Goal: Check status

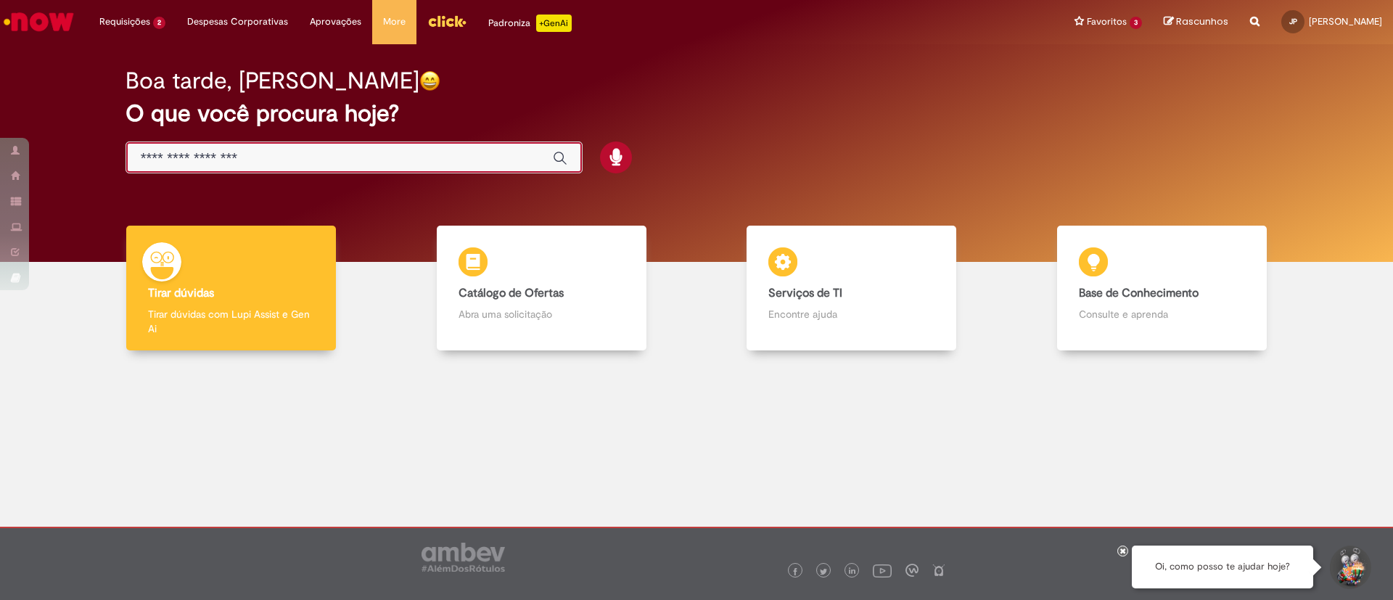
click at [196, 154] on input "Basta digitar aqui" at bounding box center [340, 158] width 398 height 17
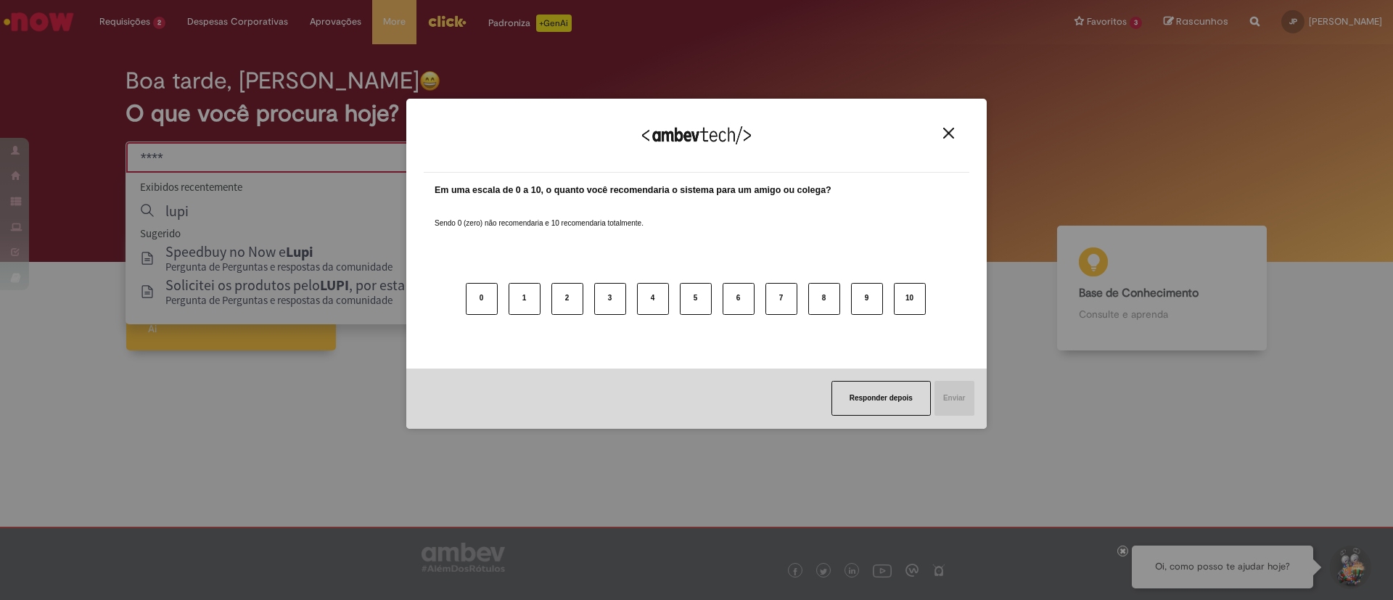
type input "****"
click at [946, 140] on div "Agradecemos seu feedback!" at bounding box center [697, 144] width 546 height 57
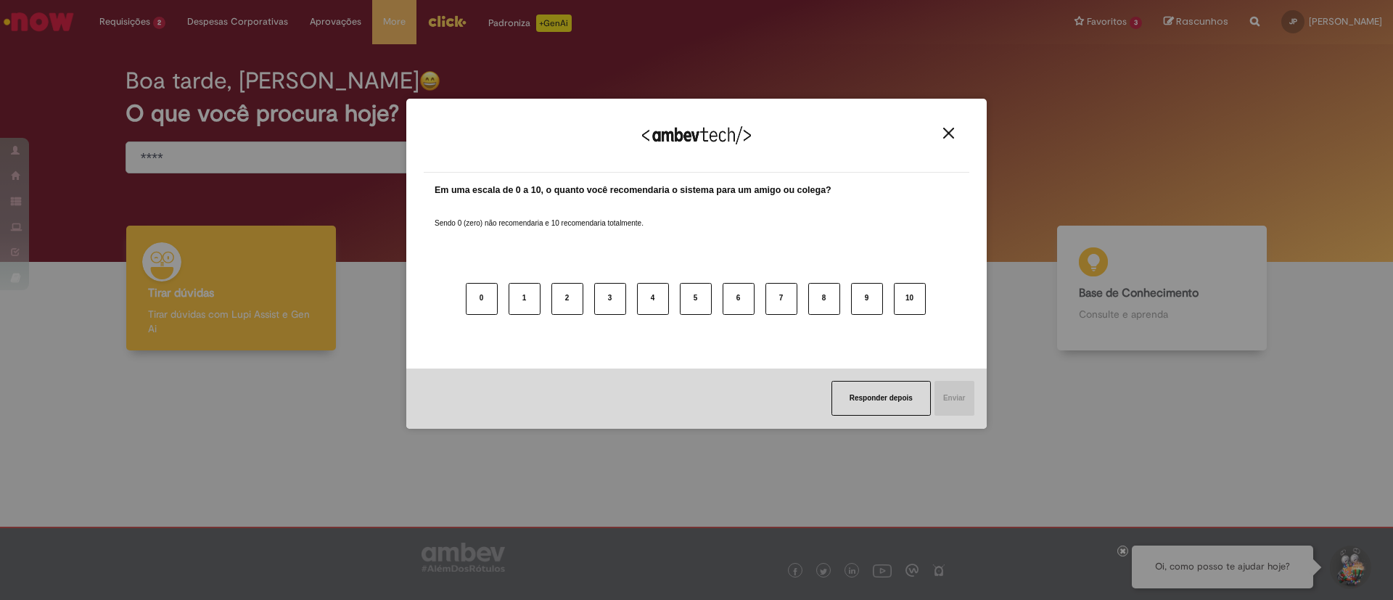
click at [955, 139] on div "Agradecemos seu feedback!" at bounding box center [697, 144] width 546 height 57
click at [953, 128] on img "Close" at bounding box center [948, 133] width 11 height 11
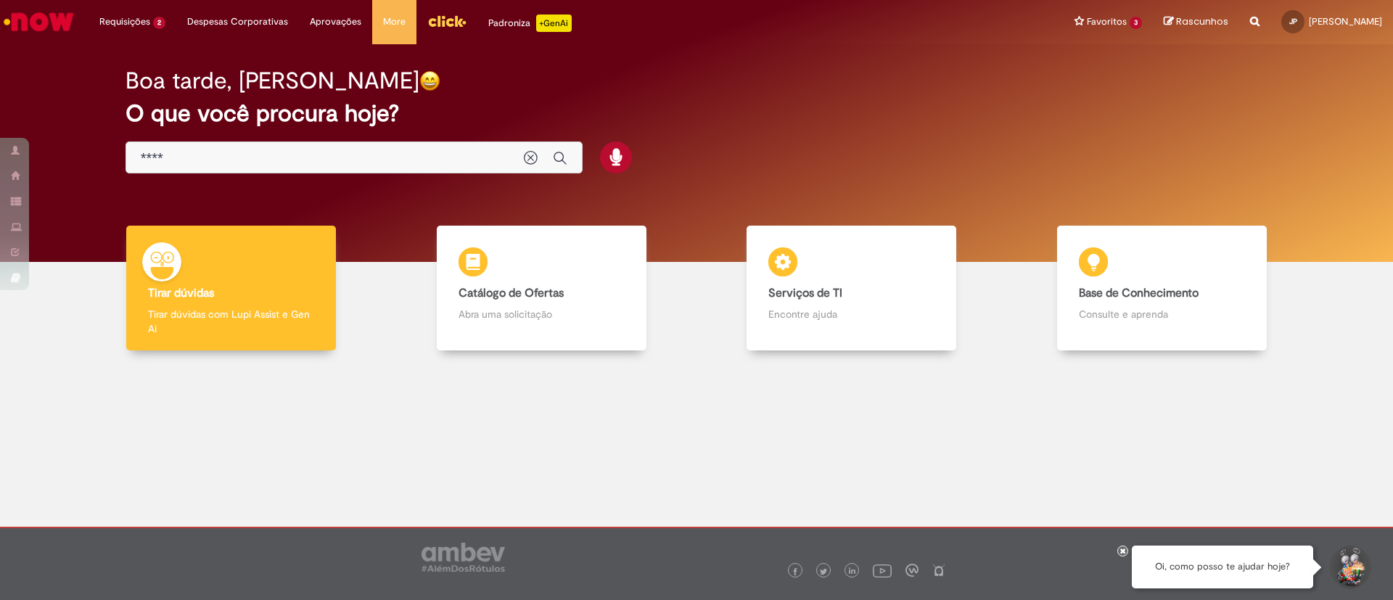
drag, startPoint x: 263, startPoint y: 136, endPoint x: 263, endPoint y: 149, distance: 12.3
click at [260, 137] on div "Boa tarde, Julia O que você procura hoje?" at bounding box center [697, 120] width 1194 height 123
click at [262, 151] on input "****" at bounding box center [325, 158] width 369 height 17
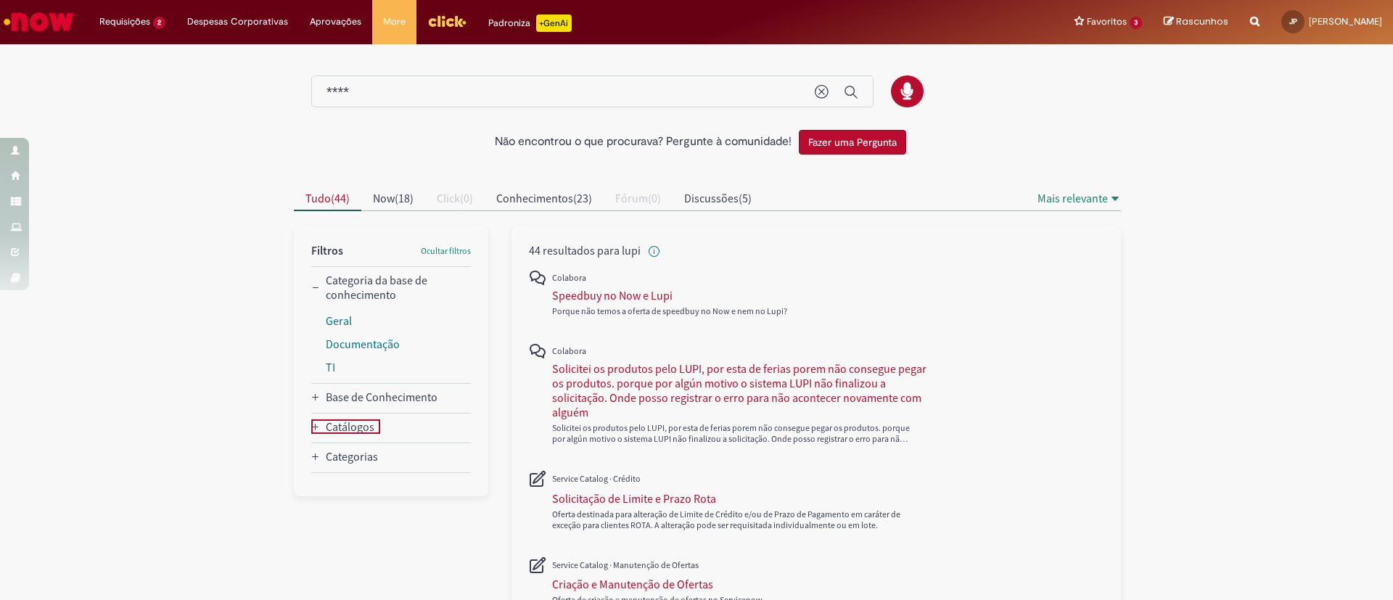
click at [311, 421] on div "Catálogos" at bounding box center [315, 427] width 9 height 12
click at [346, 480] on link "Atendimento SAZ" at bounding box center [369, 476] width 87 height 15
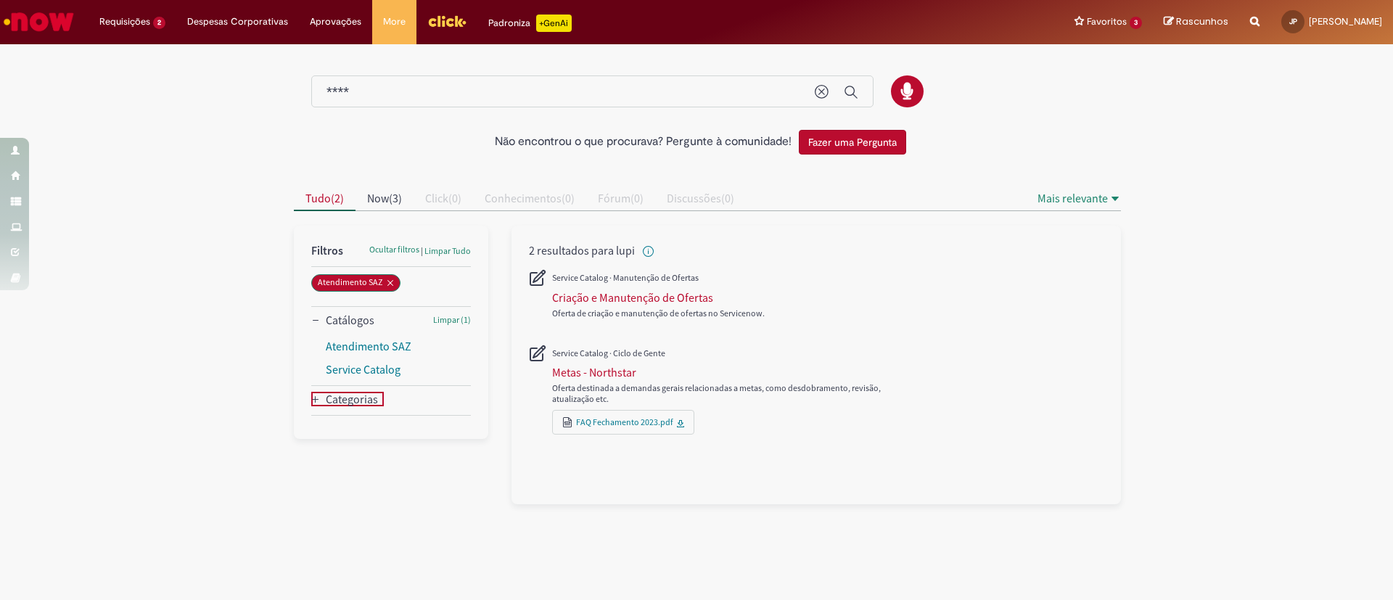
click at [353, 404] on div "Categorias" at bounding box center [352, 399] width 52 height 15
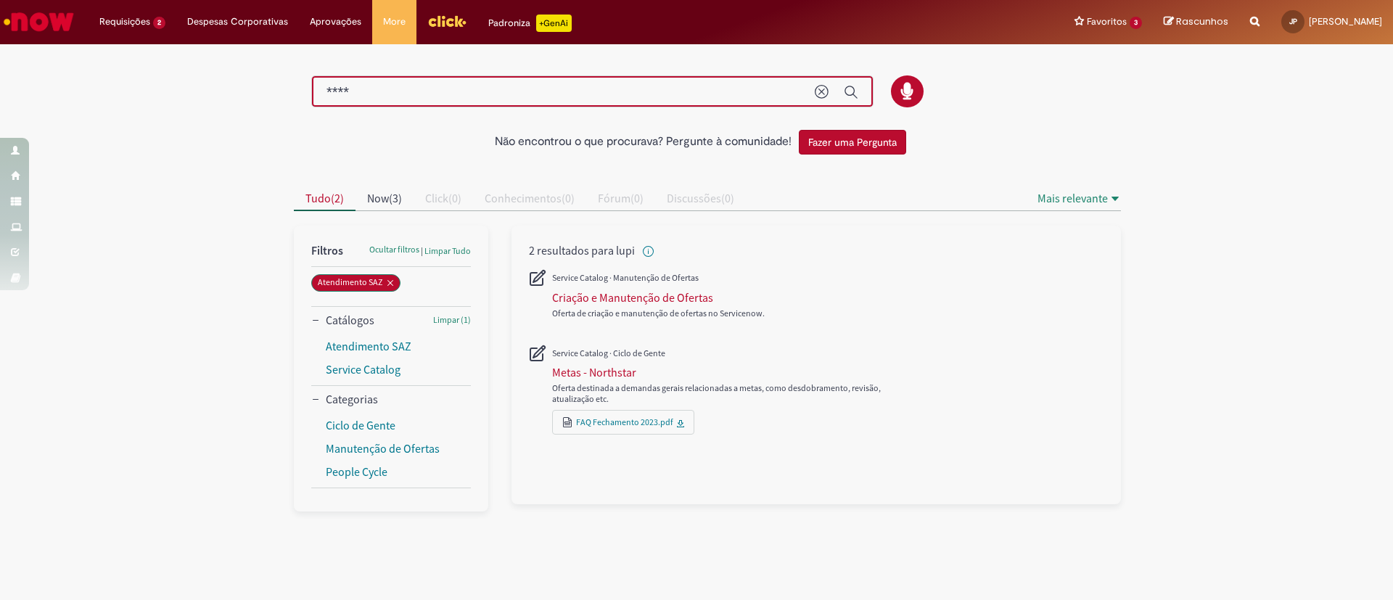
drag, startPoint x: 411, startPoint y: 99, endPoint x: 221, endPoint y: 98, distance: 190.8
click at [221, 98] on div "Não encontrou o que procurava? Pergunte à comunidade! Fazer uma Pergunta Cancel…" at bounding box center [696, 278] width 1393 height 465
paste input "*******"
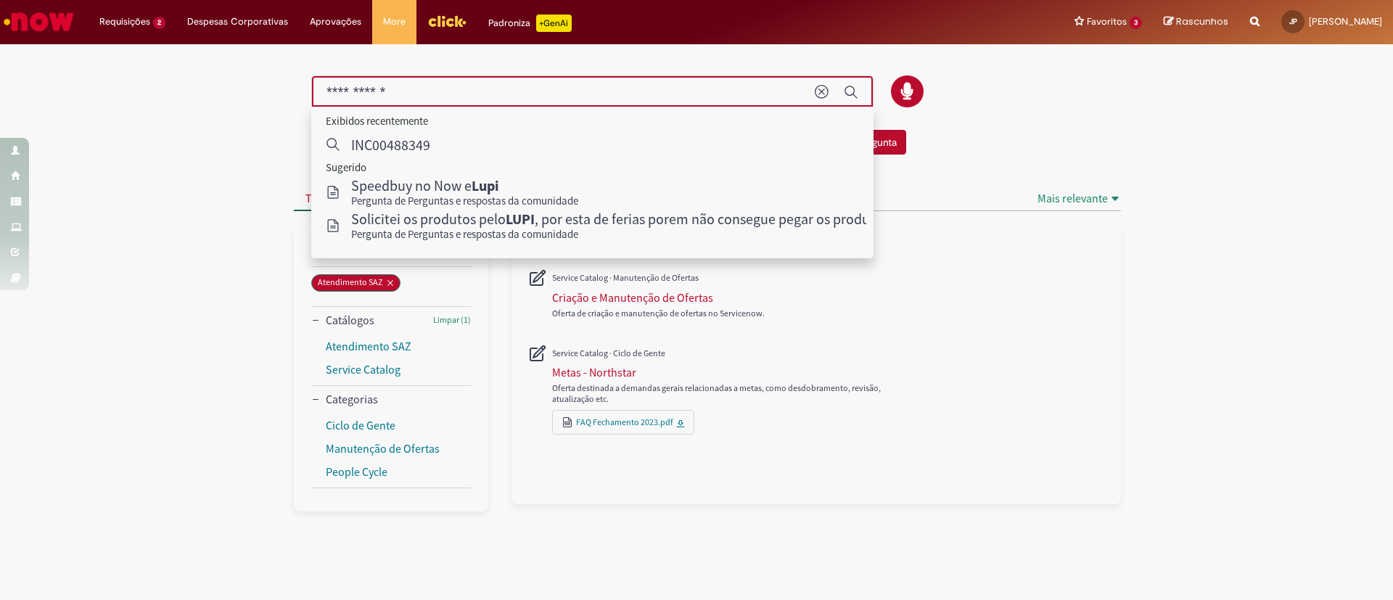
type input "**********"
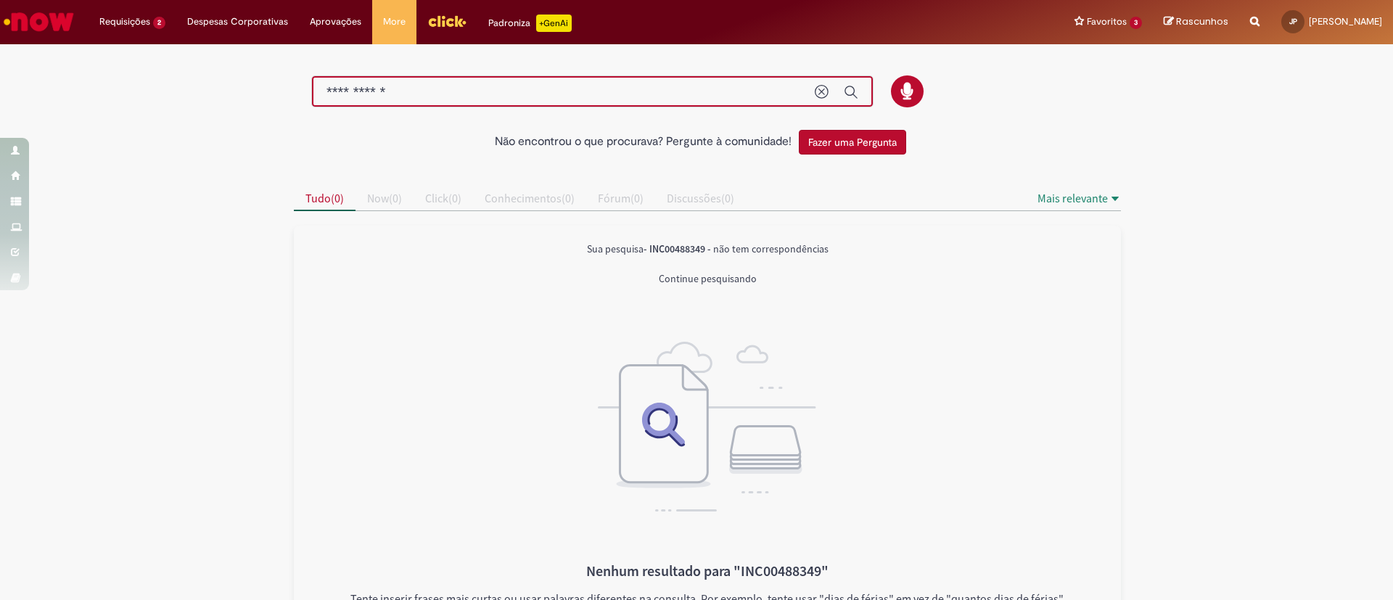
click at [43, 22] on img "Ir para a Homepage" at bounding box center [38, 21] width 75 height 29
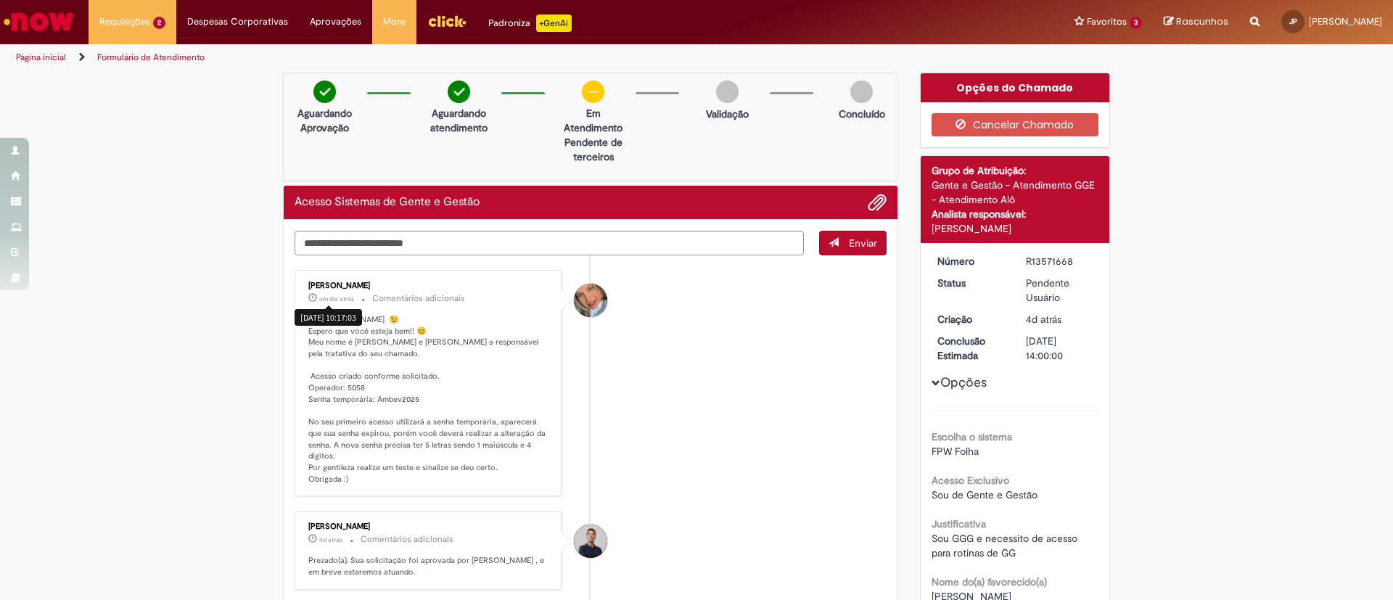
scroll to position [109, 0]
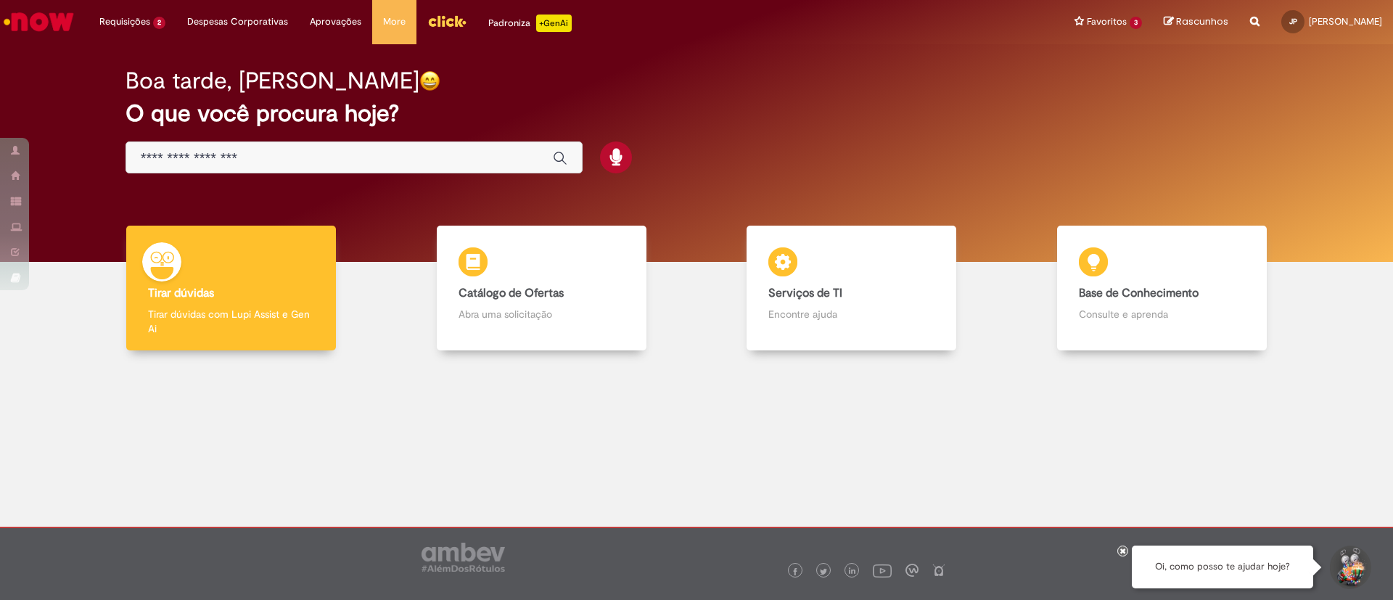
click at [321, 166] on input "Basta digitar aqui" at bounding box center [340, 158] width 398 height 17
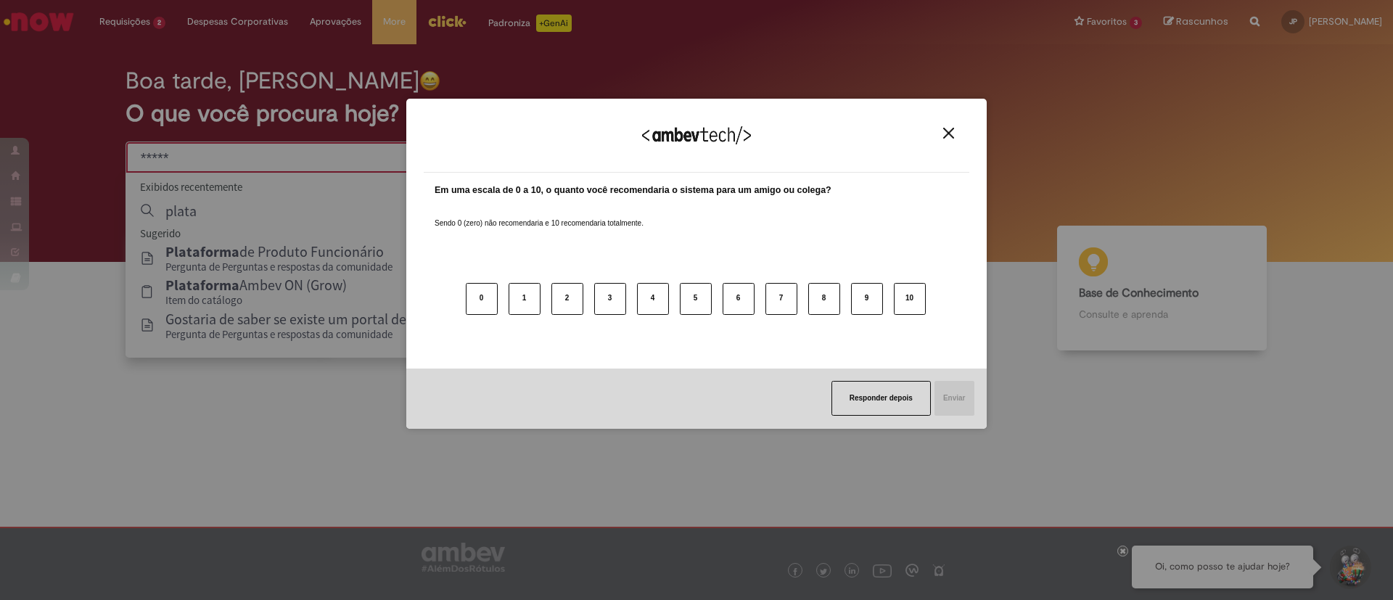
click at [937, 136] on div "Agradecemos seu feedback!" at bounding box center [697, 144] width 546 height 57
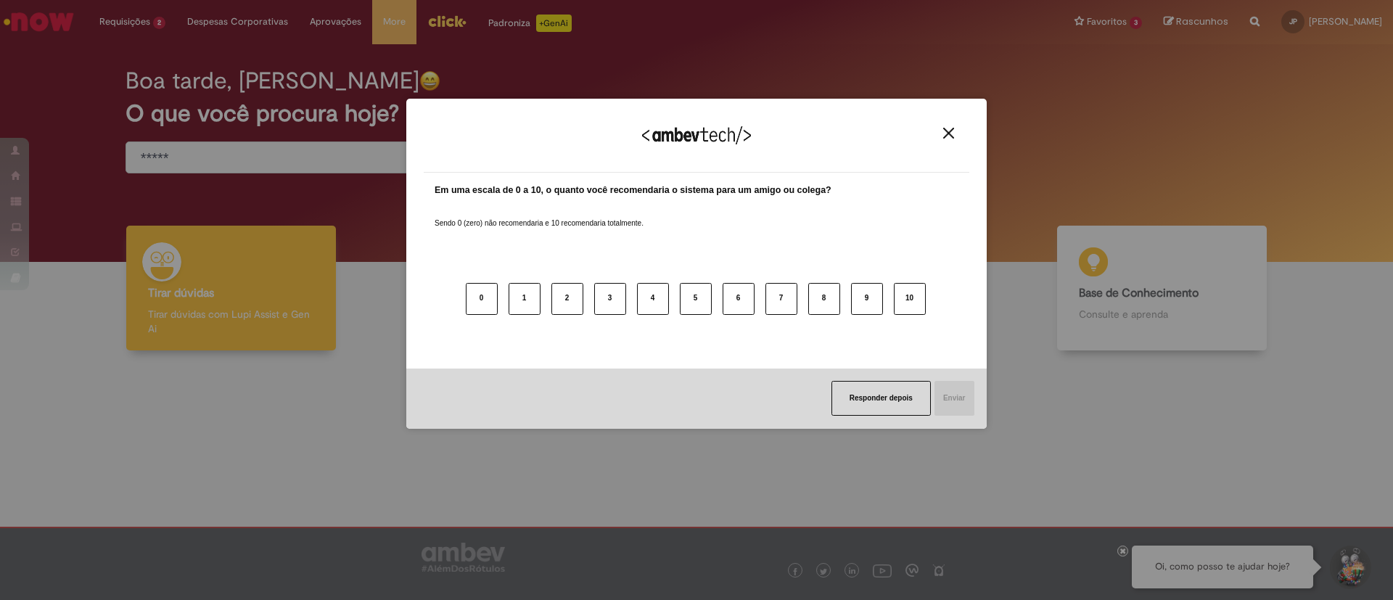
click at [958, 125] on div "Agradecemos seu feedback!" at bounding box center [697, 144] width 546 height 57
click at [948, 129] on button "Close" at bounding box center [949, 133] width 20 height 12
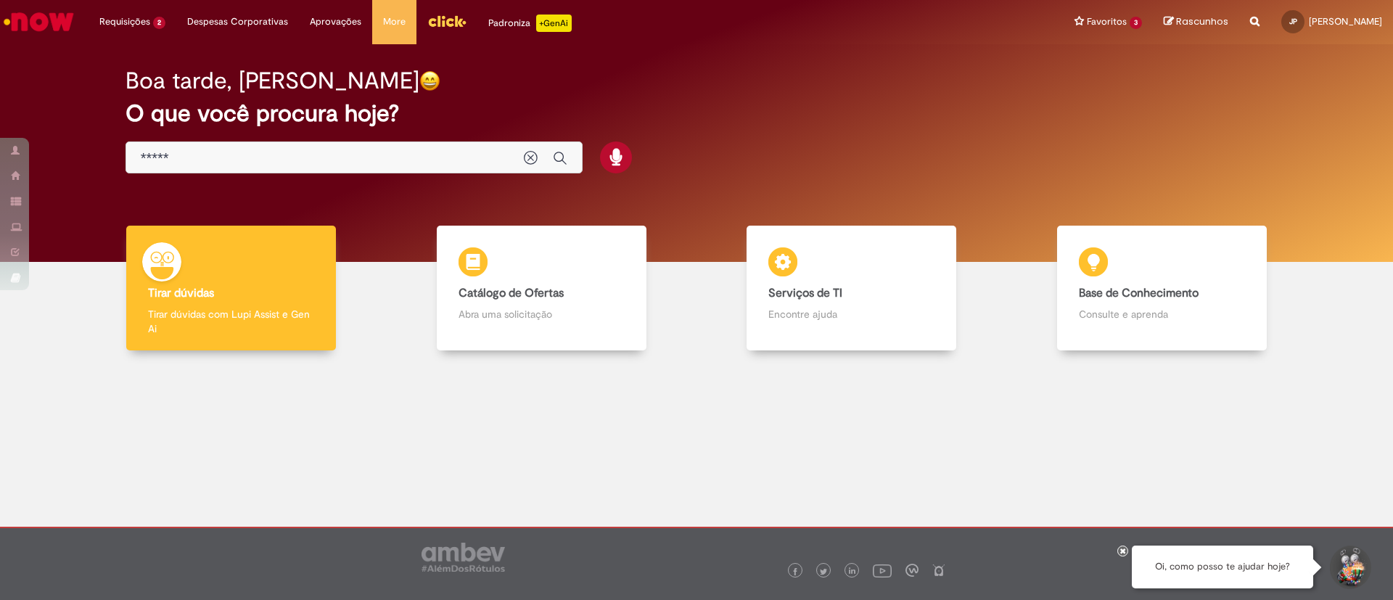
click at [324, 148] on div "*****" at bounding box center [354, 157] width 457 height 33
click at [311, 157] on input "*****" at bounding box center [325, 158] width 369 height 17
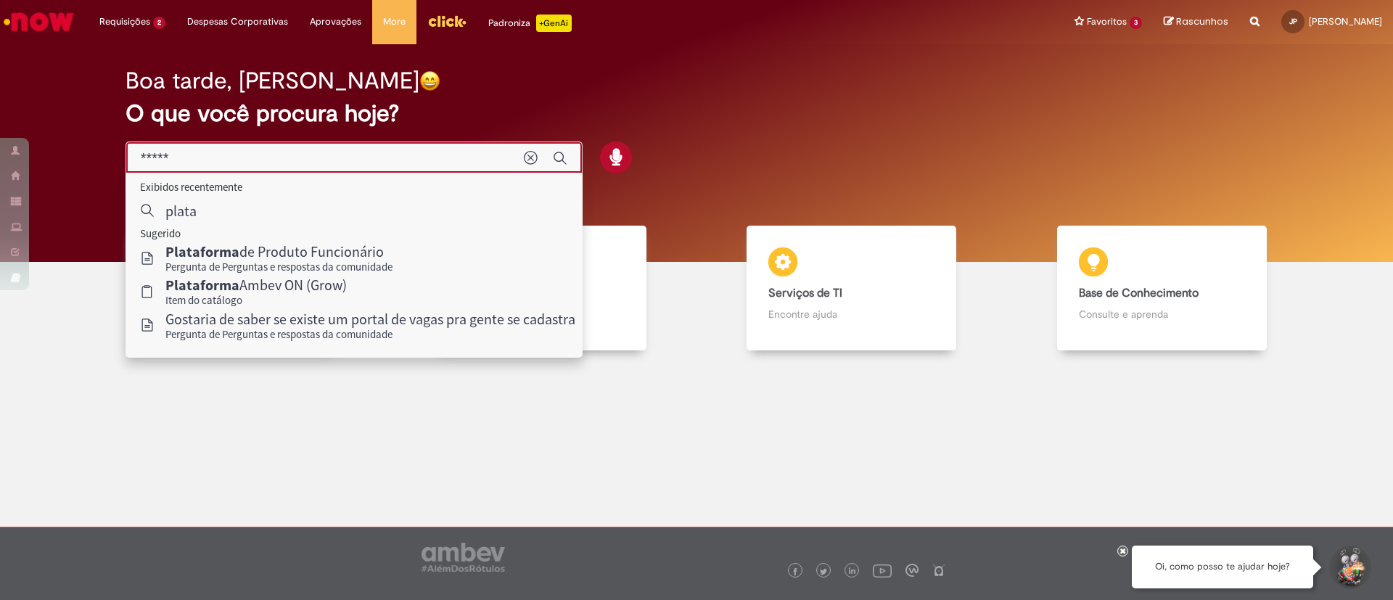
click at [311, 157] on input "*****" at bounding box center [325, 158] width 369 height 17
type input "**********"
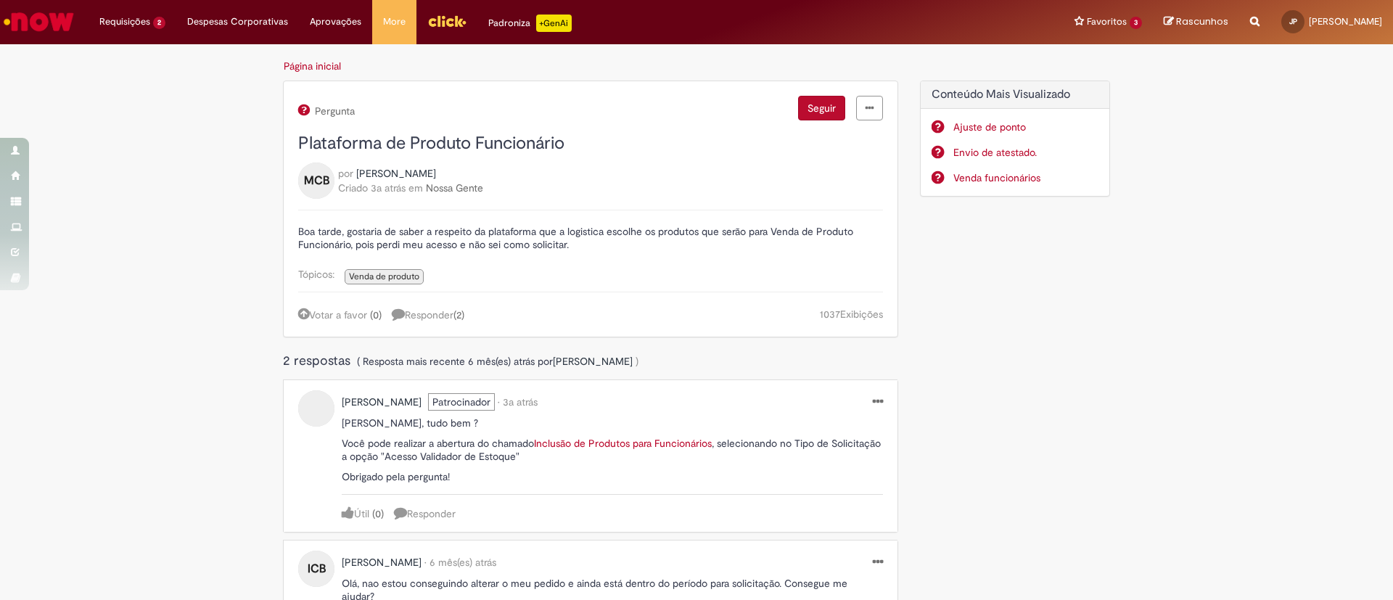
click at [69, 24] on img "Ir para a Homepage" at bounding box center [38, 21] width 75 height 29
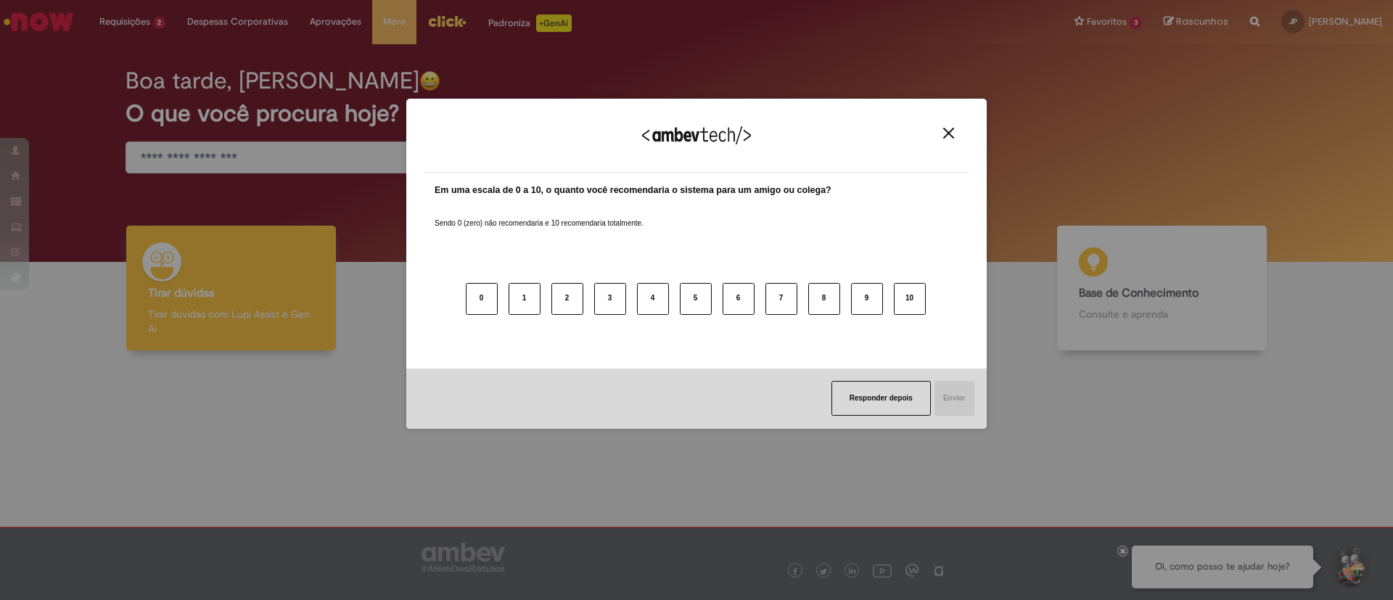
click at [185, 152] on div "Agradecemos seu feedback! Em uma escala de 0 a 10, o quanto você recomendaria o…" at bounding box center [696, 300] width 1393 height 600
click at [948, 135] on img "Close" at bounding box center [948, 133] width 11 height 11
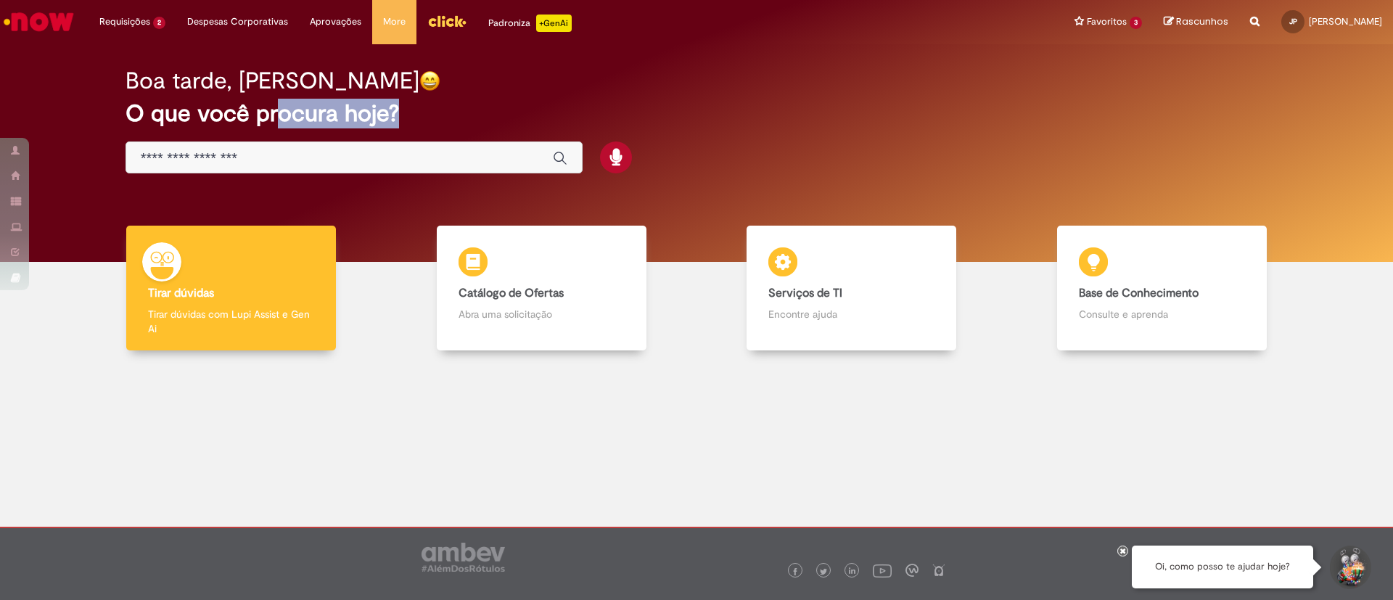
click at [271, 146] on div "Boa tarde, Julia O que você procura hoje?" at bounding box center [697, 120] width 1194 height 123
click at [271, 155] on input "Basta digitar aqui" at bounding box center [340, 158] width 398 height 17
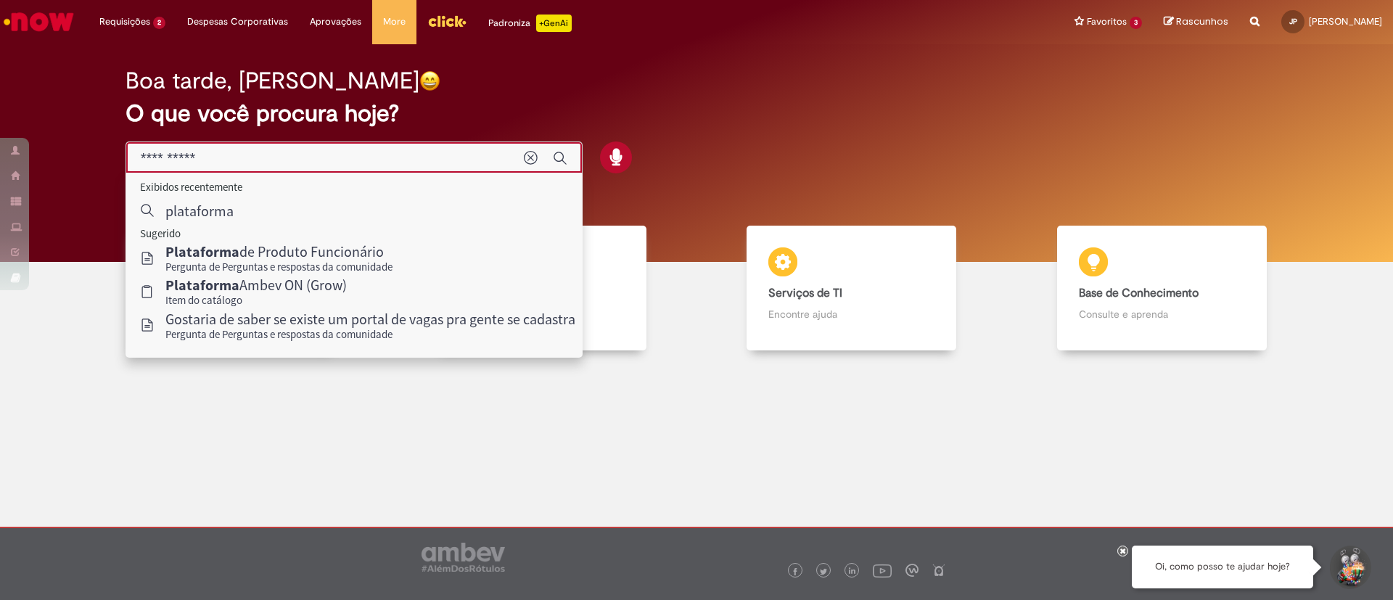
type input "**********"
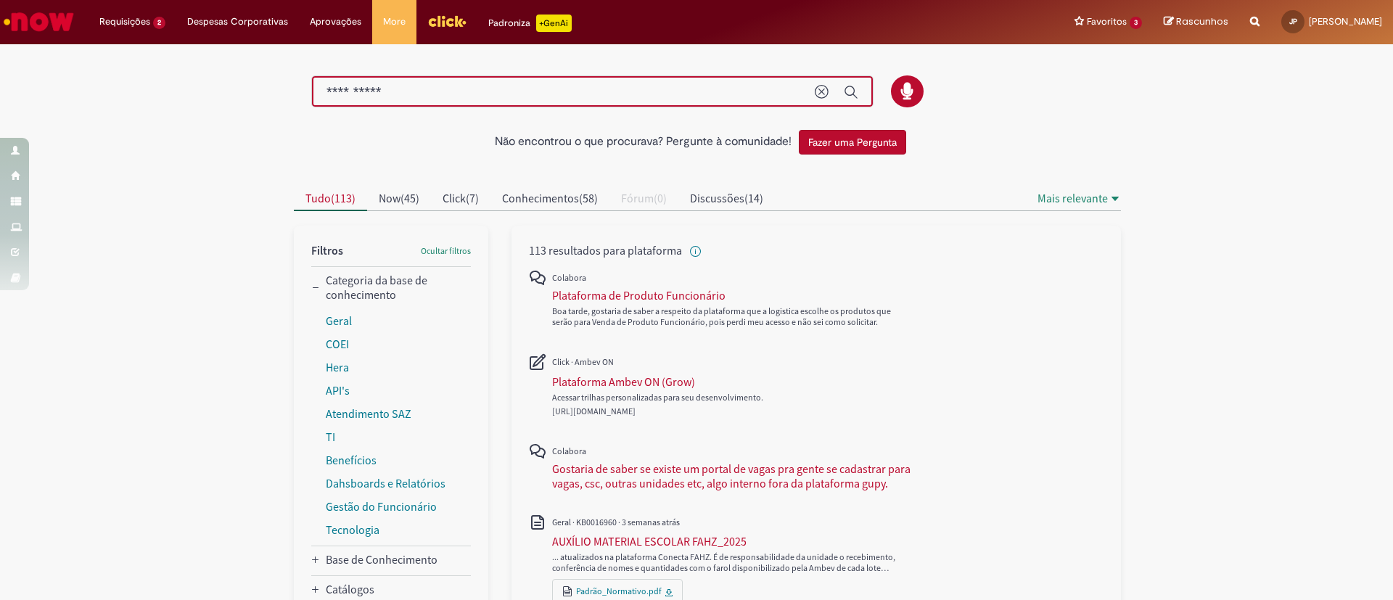
drag, startPoint x: 440, startPoint y: 93, endPoint x: 176, endPoint y: 116, distance: 265.1
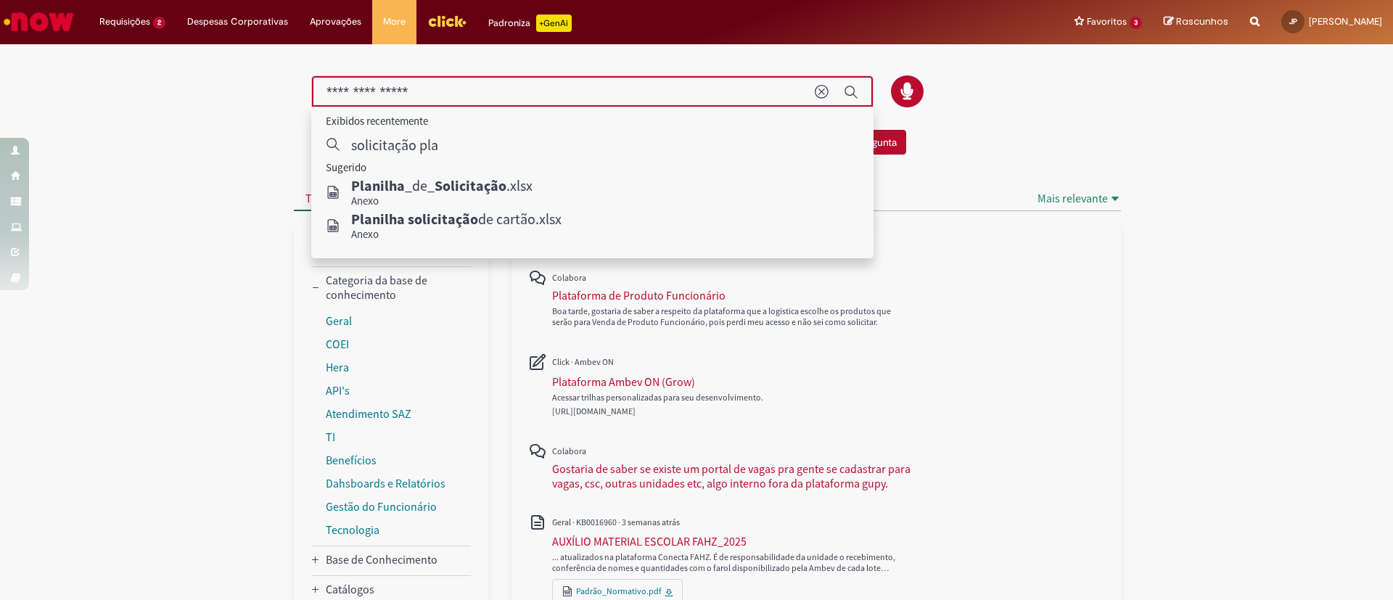
type input "**********"
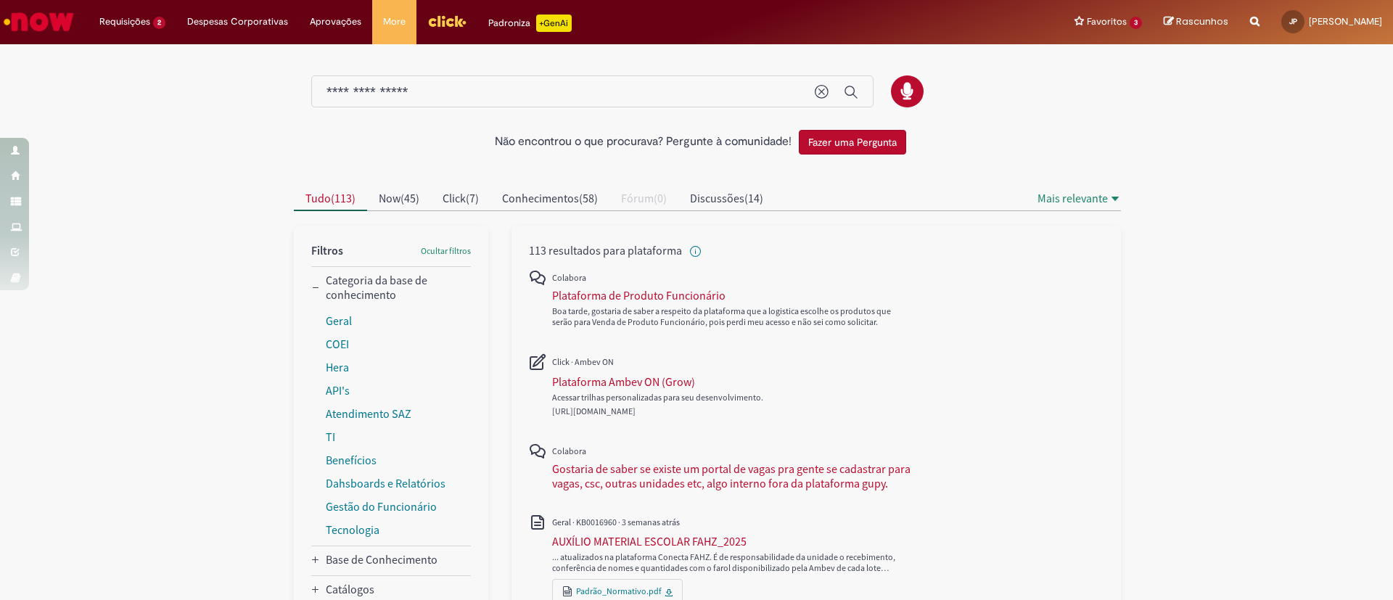
drag, startPoint x: 1104, startPoint y: 342, endPoint x: 1118, endPoint y: 373, distance: 34.1
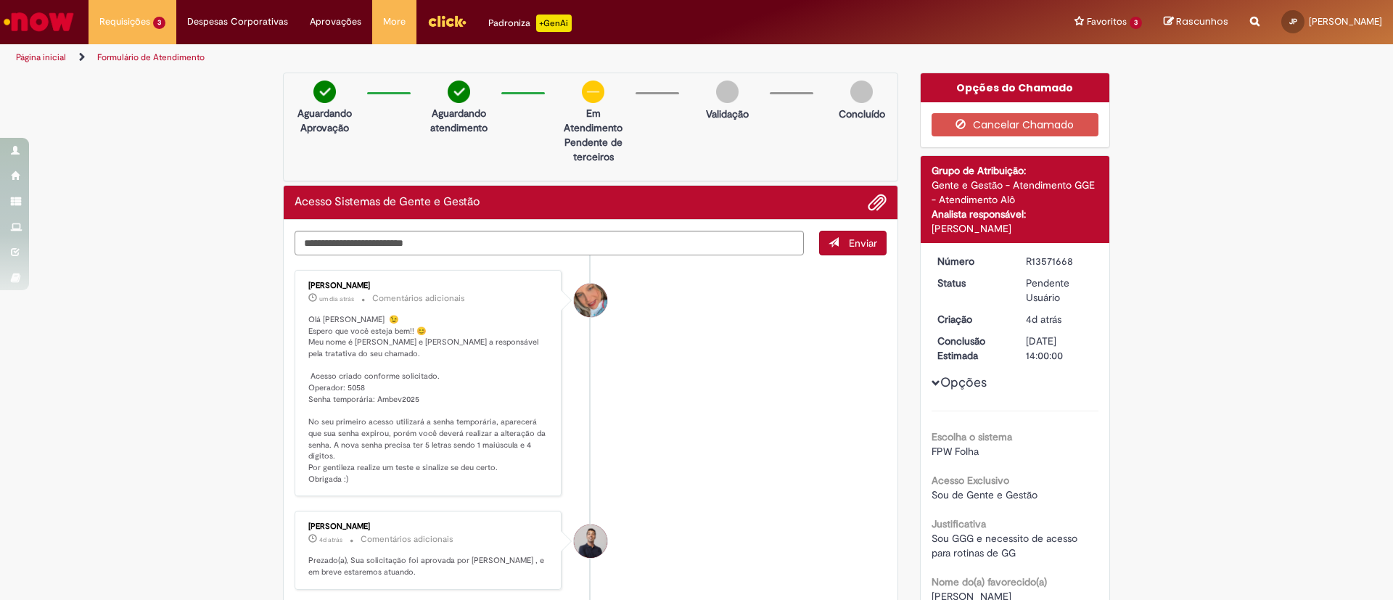
scroll to position [109, 0]
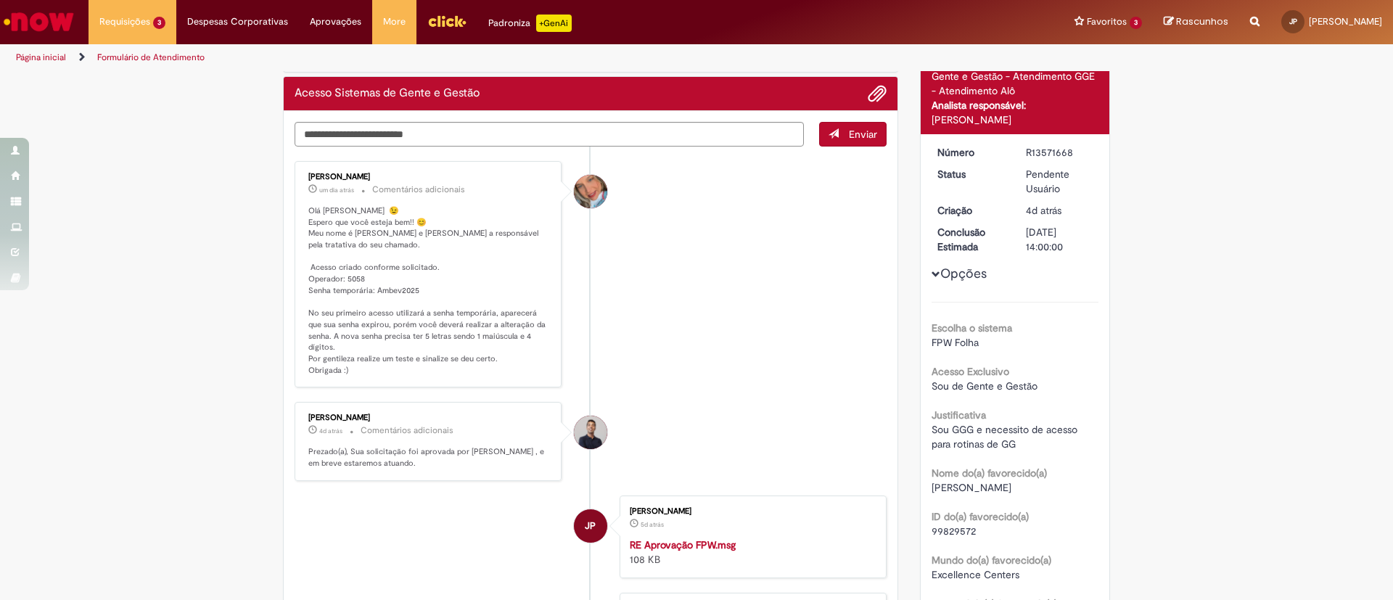
drag, startPoint x: 0, startPoint y: 0, endPoint x: 176, endPoint y: 57, distance: 185.2
click at [176, 57] on link "Formulário de Atendimento" at bounding box center [150, 58] width 107 height 12
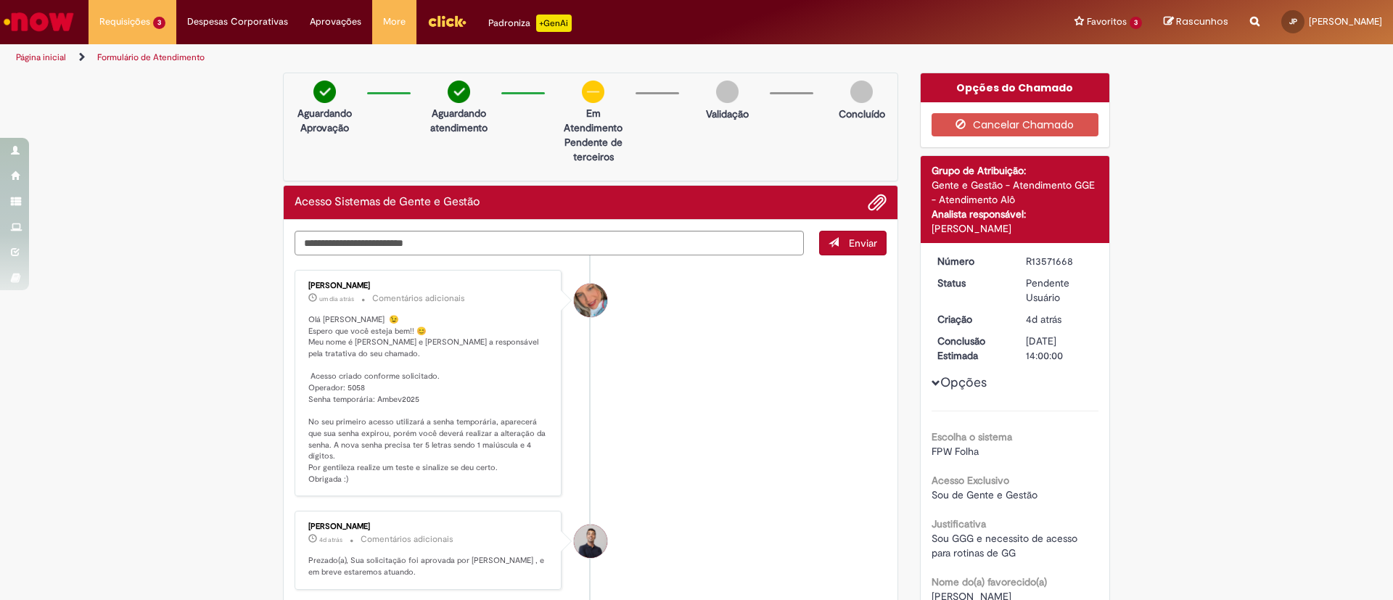
drag, startPoint x: 1006, startPoint y: 200, endPoint x: 950, endPoint y: 192, distance: 56.4
click at [937, 194] on div "Gente e Gestão - Atendimento GGE - Atendimento Alô" at bounding box center [1016, 192] width 168 height 29
click at [1058, 195] on div "Gente e Gestão - Atendimento GGE - Atendimento Alô" at bounding box center [1016, 192] width 168 height 29
click at [46, 57] on link "Página inicial" at bounding box center [41, 58] width 50 height 12
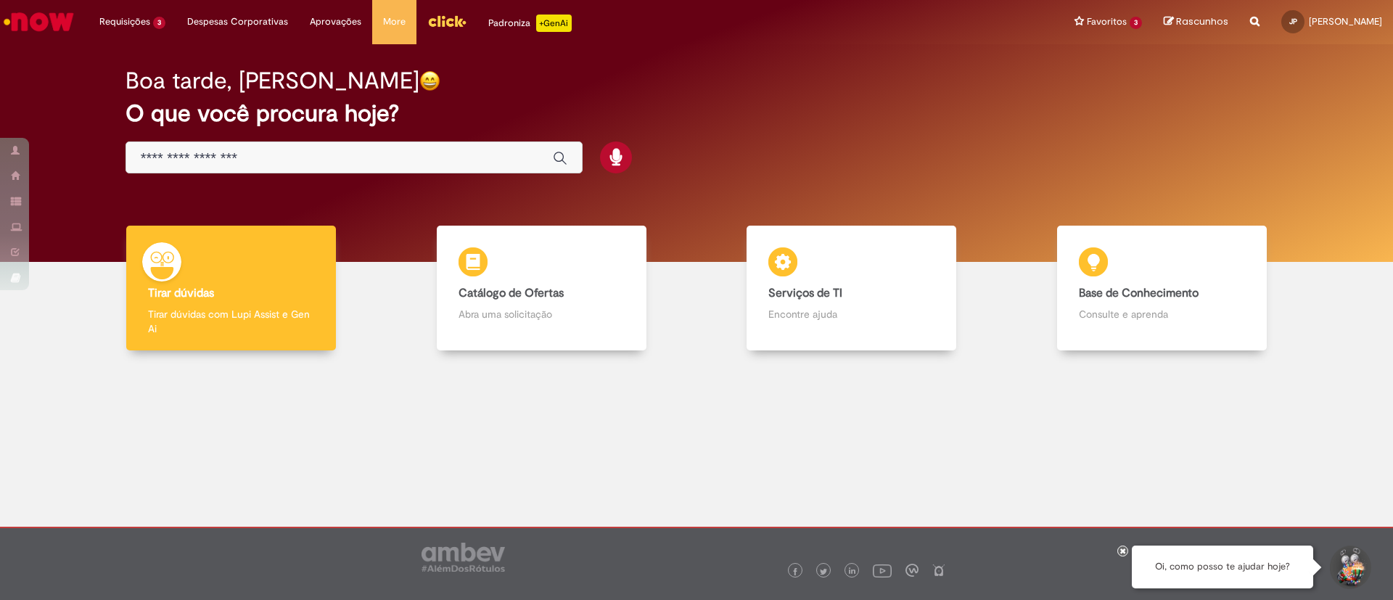
click at [276, 152] on input "Basta digitar aqui" at bounding box center [340, 158] width 398 height 17
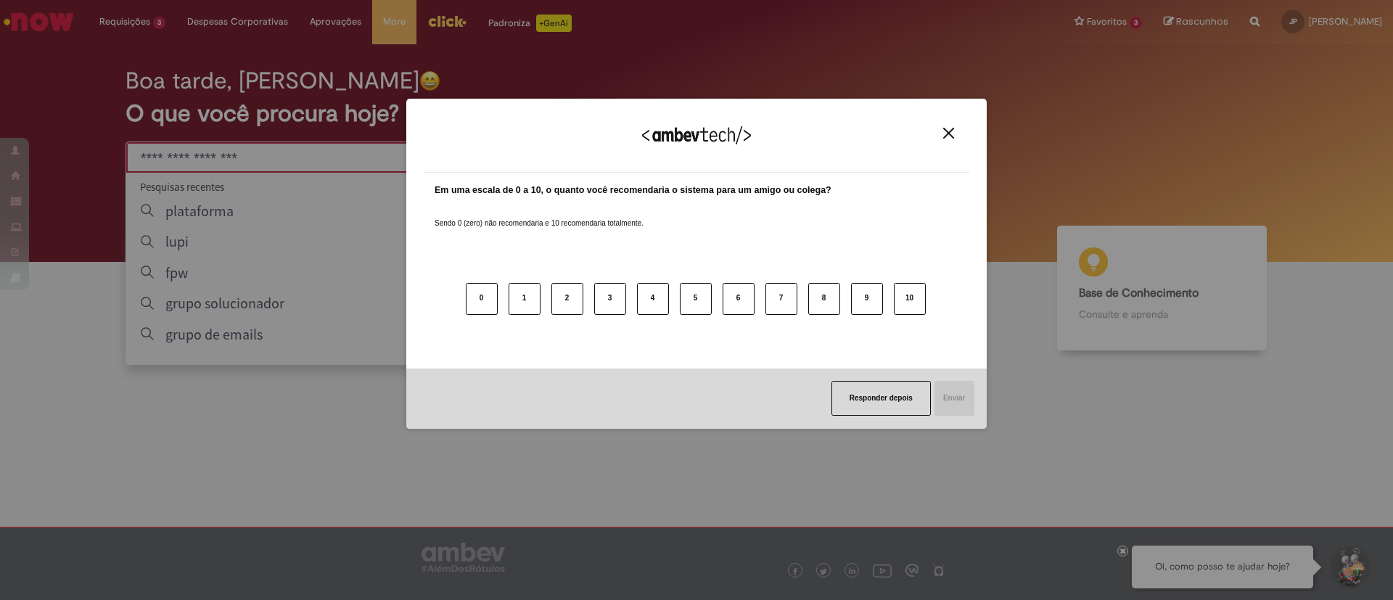
click at [948, 131] on img "Close" at bounding box center [948, 133] width 11 height 11
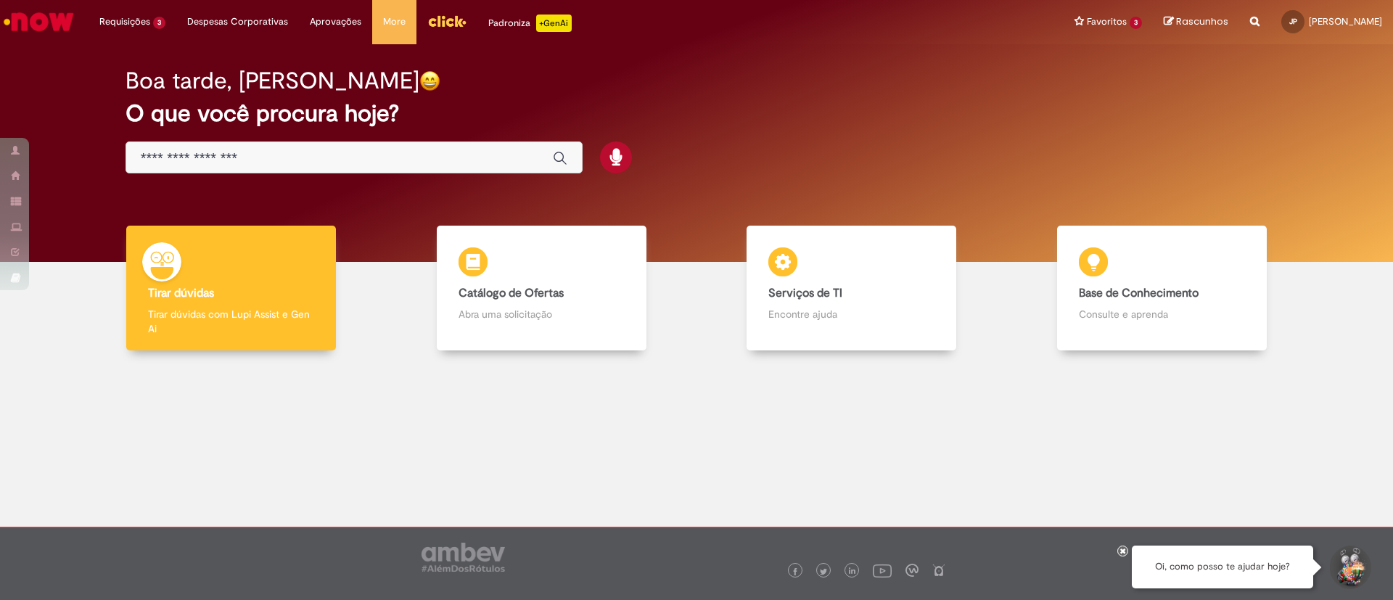
click at [257, 154] on input "Basta digitar aqui" at bounding box center [340, 158] width 398 height 17
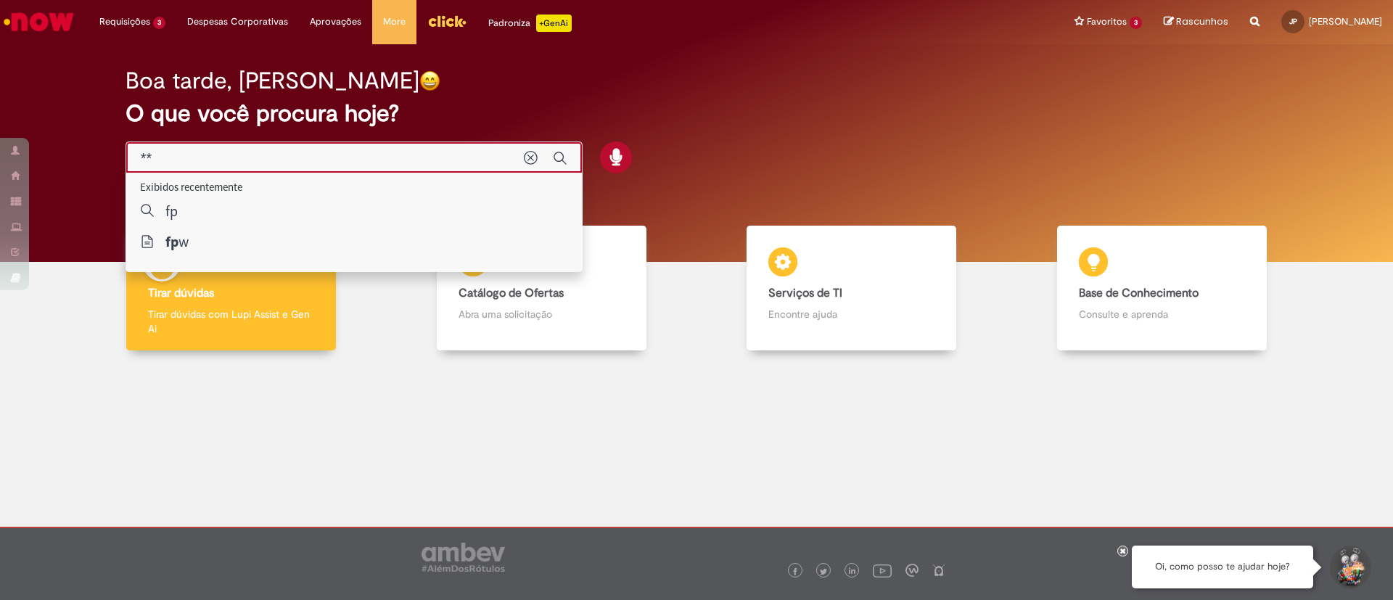
type input "*"
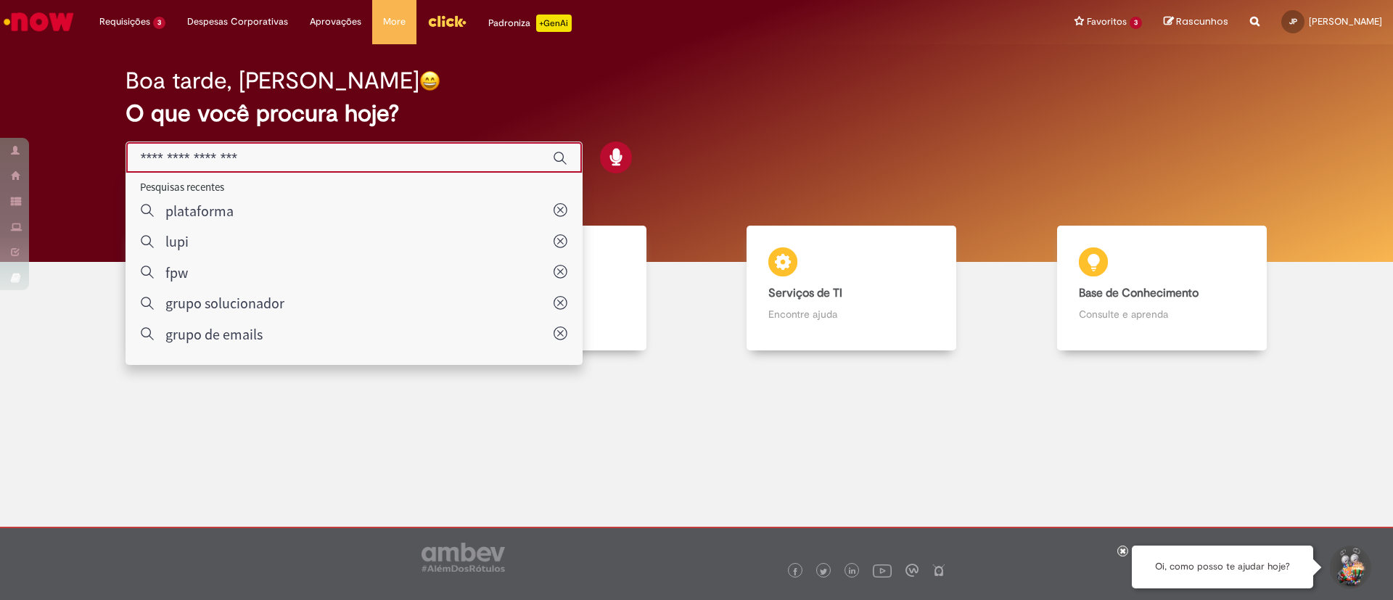
type input "*"
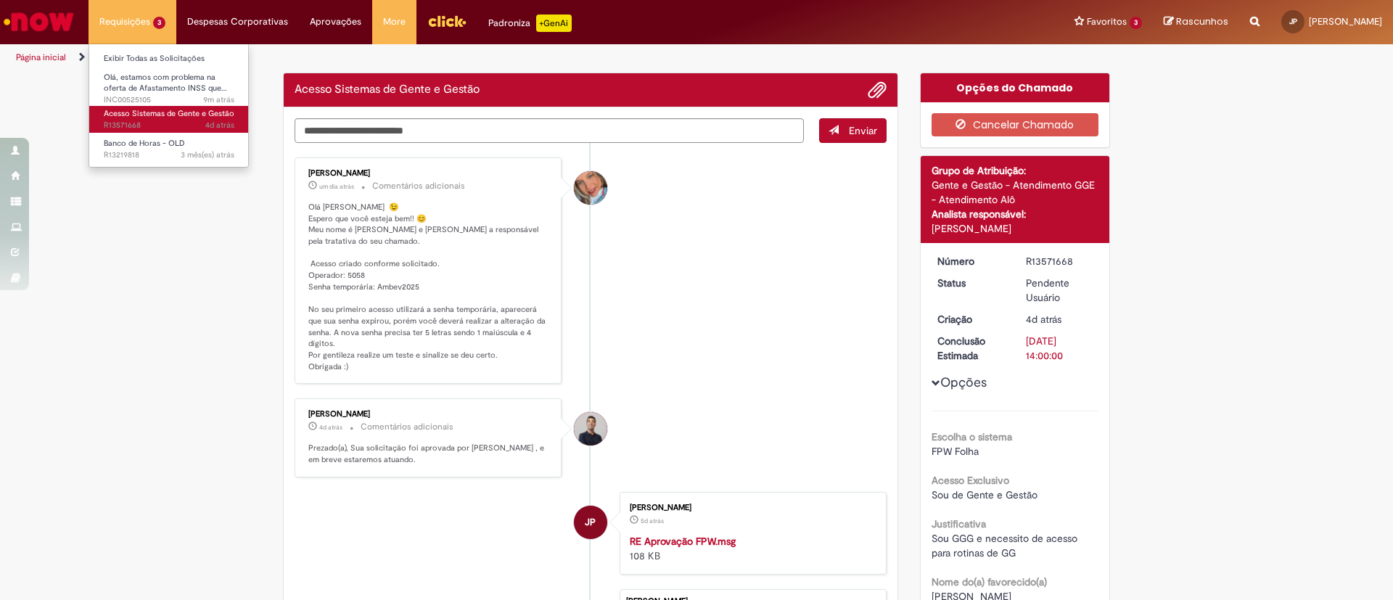
click at [163, 130] on span "4d atrás 4 dias atrás R13571668" at bounding box center [169, 126] width 131 height 12
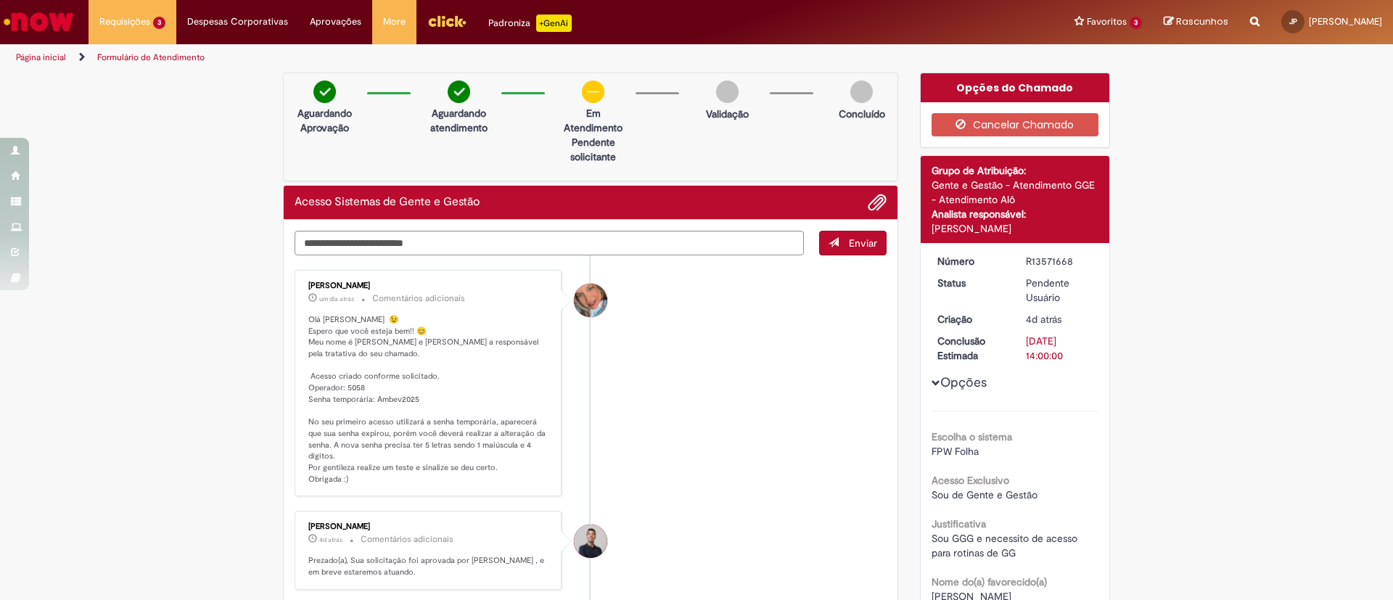
click at [765, 461] on li "[PERSON_NAME] um dia atrás um dia atrás Comentários adicionais Olá [PERSON_NAME…" at bounding box center [591, 383] width 592 height 227
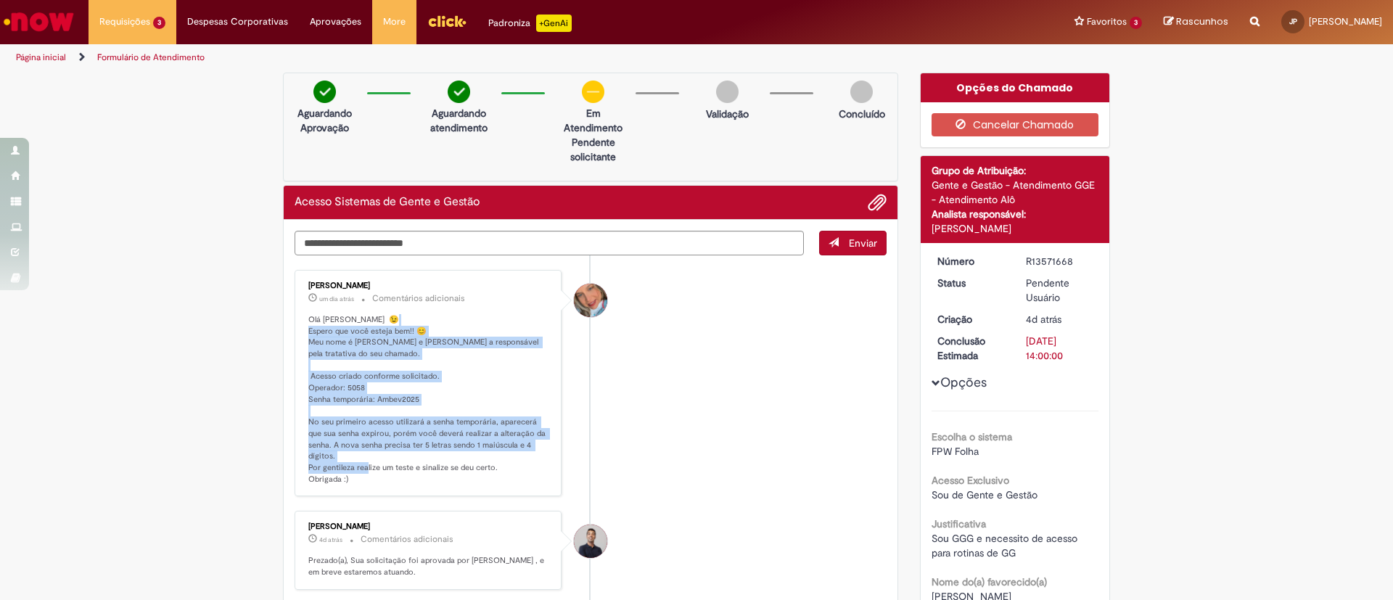
drag, startPoint x: 326, startPoint y: 326, endPoint x: 422, endPoint y: 470, distance: 173.7
click at [422, 471] on p "Olá [PERSON_NAME] 😉 Espero que você esteja bem!! 😊 Meu nome é [PERSON_NAME] e […" at bounding box center [429, 399] width 242 height 171
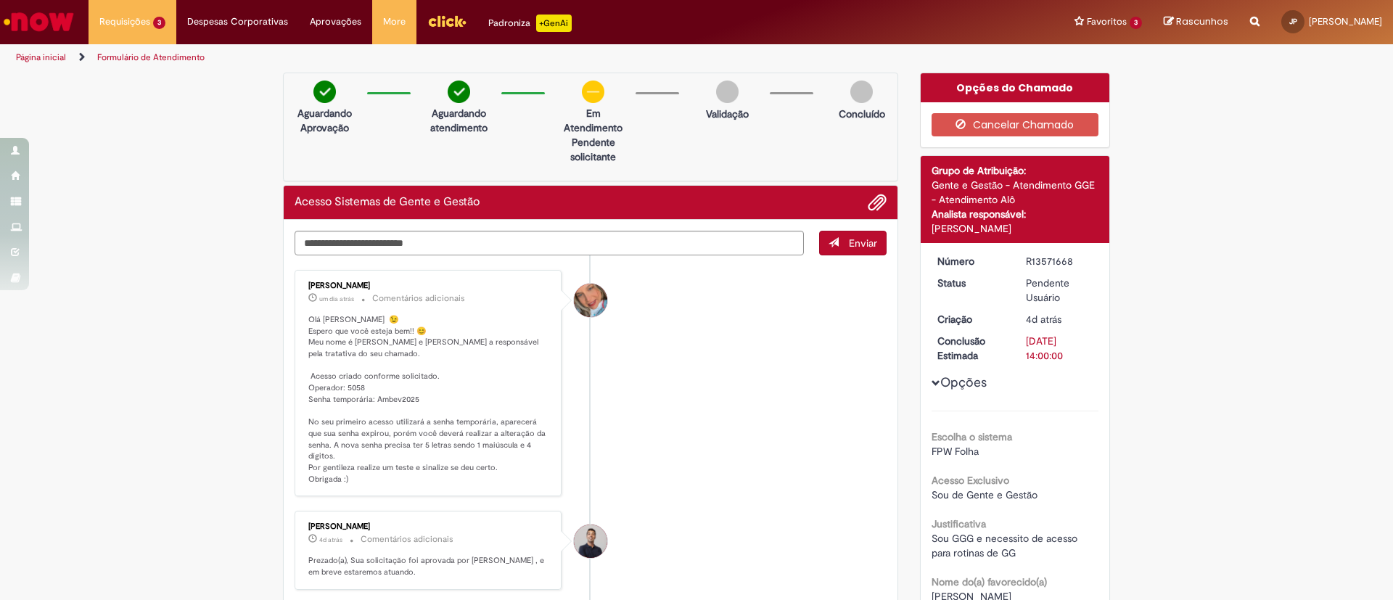
click at [429, 480] on p "Olá [PERSON_NAME] 😉 Espero que você esteja bem!! 😊 Meu nome é [PERSON_NAME] e […" at bounding box center [429, 399] width 242 height 171
